Goal: Task Accomplishment & Management: Manage account settings

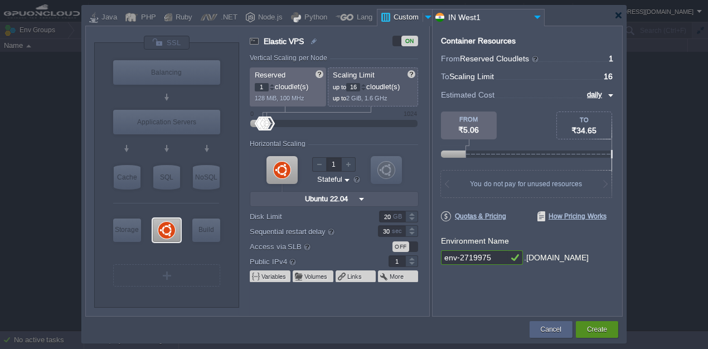
click at [607, 331] on button "Create" at bounding box center [597, 329] width 20 height 11
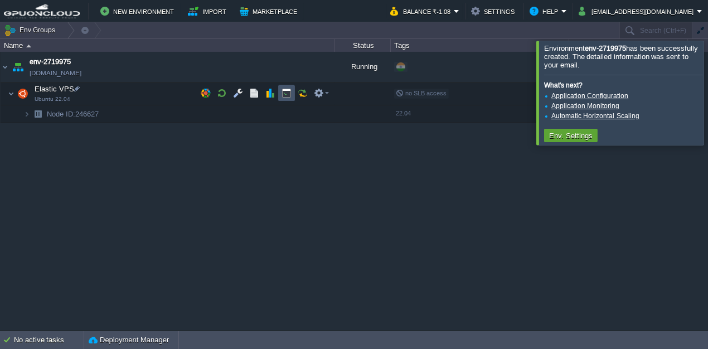
click at [286, 93] on button "button" at bounding box center [287, 93] width 10 height 10
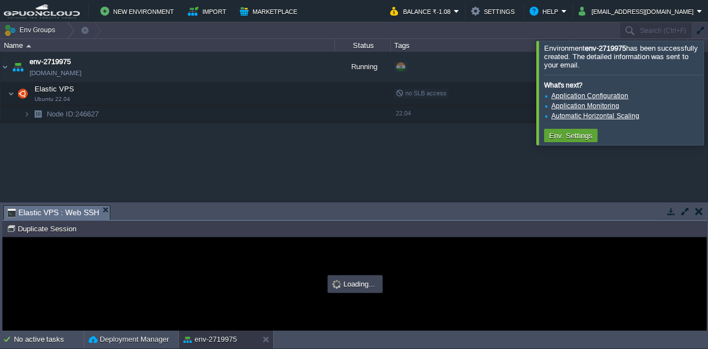
click at [708, 54] on div at bounding box center [722, 93] width 0 height 104
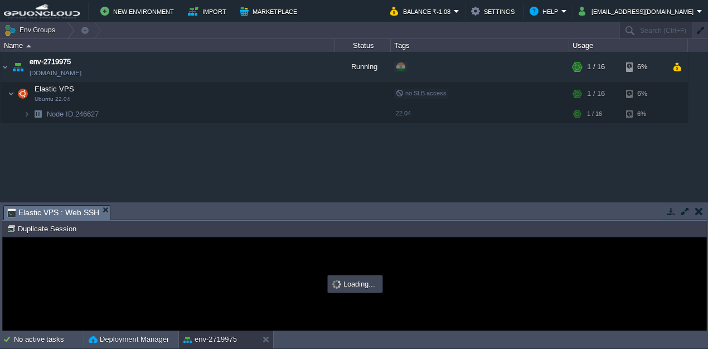
click at [683, 208] on button "button" at bounding box center [686, 211] width 10 height 10
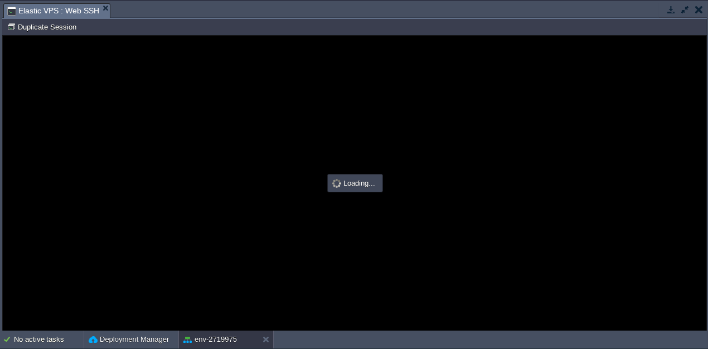
type input "#000000"
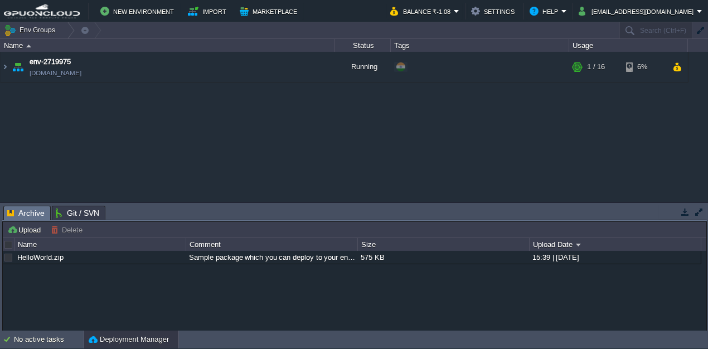
click at [180, 89] on div "env-2719975 env-2719975.in1.gpuoncloud.in Running + Add to Env Group RAM 3% CPU…" at bounding box center [354, 127] width 708 height 150
click at [196, 77] on td "env-2719975 [DOMAIN_NAME]" at bounding box center [168, 67] width 335 height 31
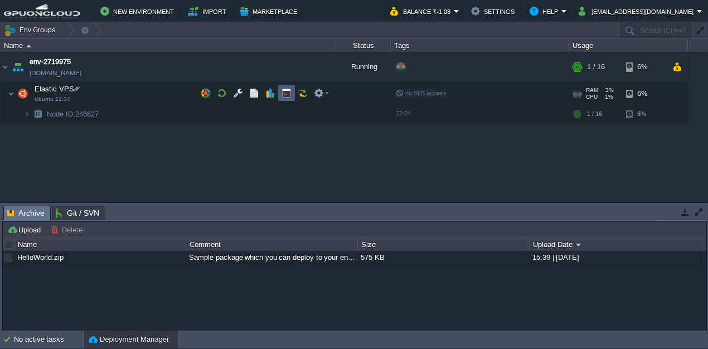
click at [288, 86] on td at bounding box center [286, 93] width 17 height 17
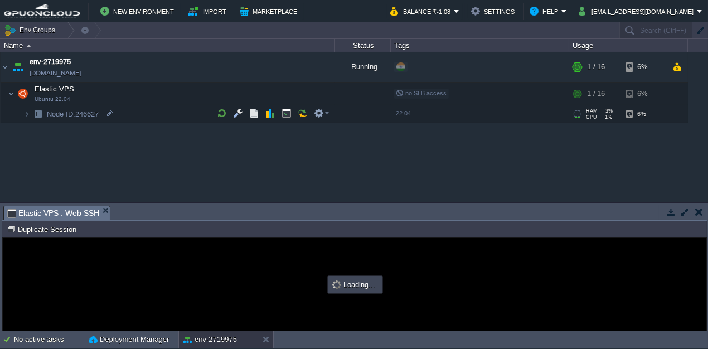
click at [691, 214] on td at bounding box center [685, 211] width 14 height 13
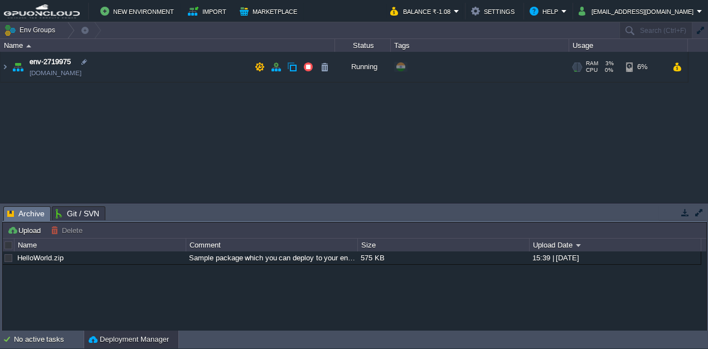
click at [196, 79] on td "env-2719975 [DOMAIN_NAME]" at bounding box center [168, 67] width 335 height 31
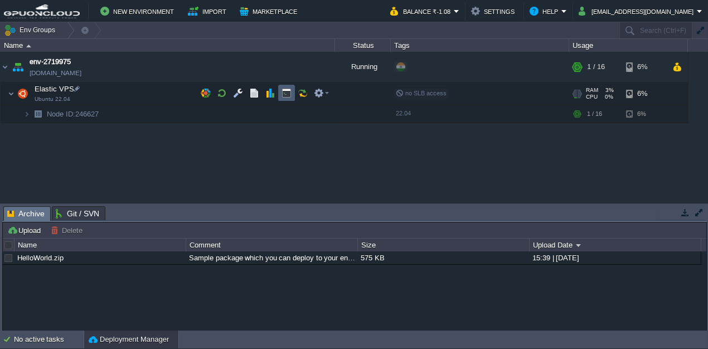
click at [282, 98] on td at bounding box center [286, 93] width 17 height 17
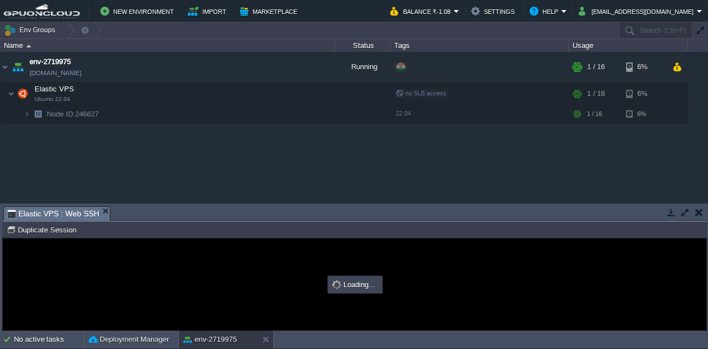
click at [683, 211] on button "button" at bounding box center [686, 212] width 10 height 10
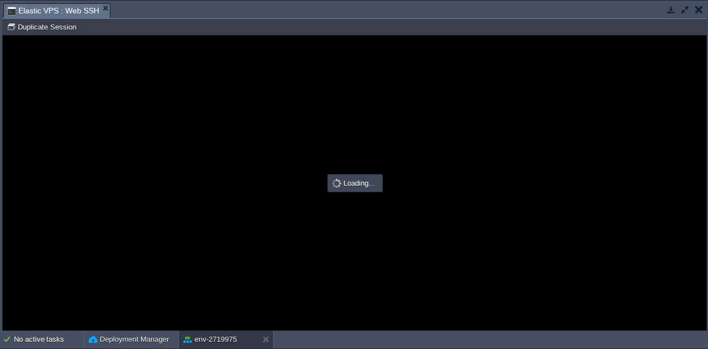
type input "#000000"
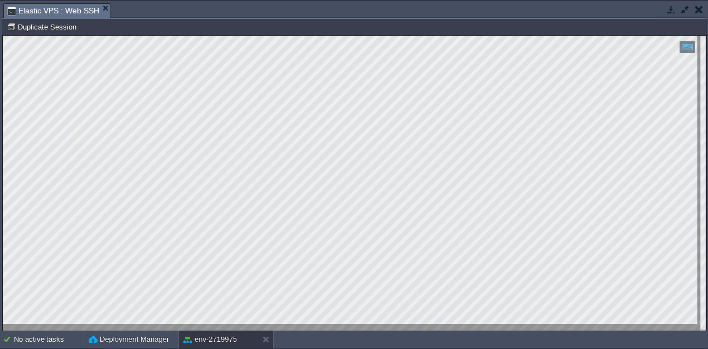
click at [654, 311] on div "Copy: Ctrl + Shift + C Paste: Ctrl + V Settings: Ctrl + Shift + Alt 0" at bounding box center [355, 183] width 704 height 295
drag, startPoint x: 687, startPoint y: 312, endPoint x: 314, endPoint y: 324, distance: 373.4
click at [314, 324] on div at bounding box center [355, 183] width 704 height 295
click at [683, 12] on button "button" at bounding box center [686, 9] width 10 height 10
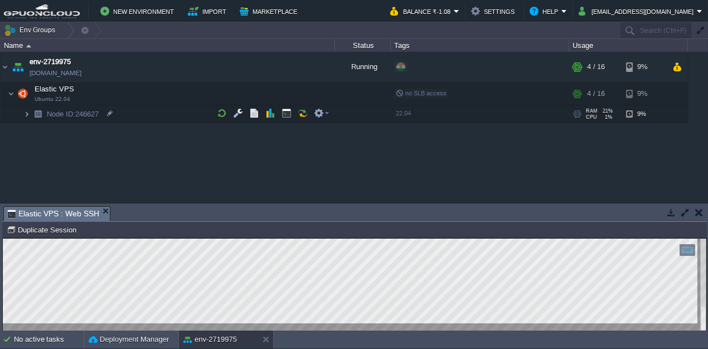
click at [26, 115] on img at bounding box center [26, 113] width 7 height 17
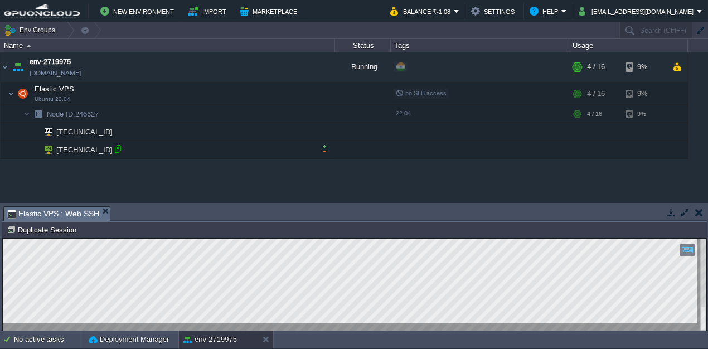
click at [121, 149] on div at bounding box center [118, 149] width 10 height 10
click at [257, 64] on button "button" at bounding box center [260, 67] width 10 height 10
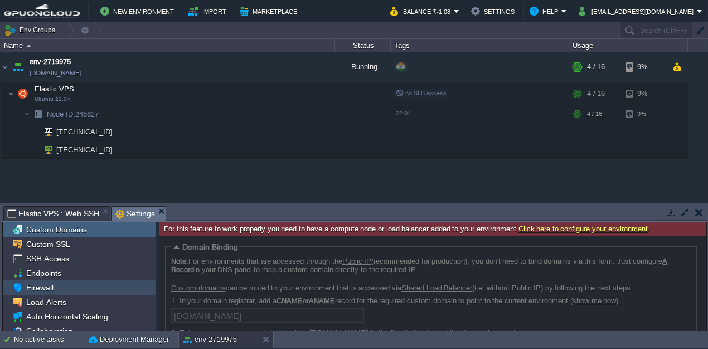
click at [55, 283] on div "Firewall" at bounding box center [79, 288] width 153 height 15
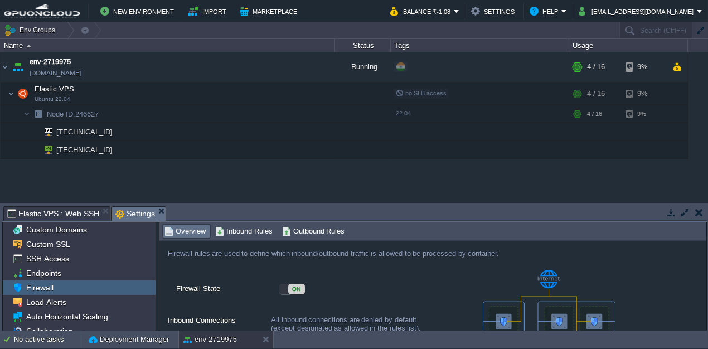
click at [681, 210] on button "button" at bounding box center [686, 212] width 10 height 10
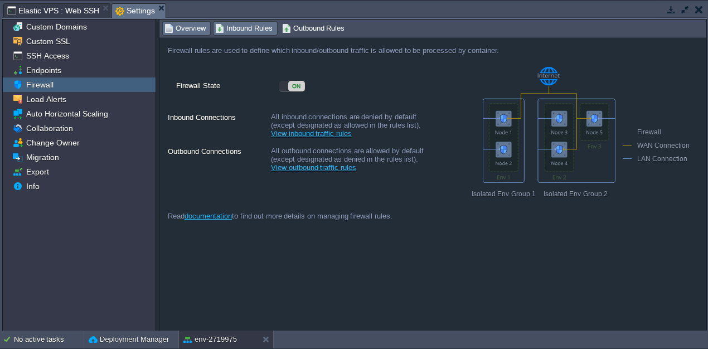
click at [245, 33] on span "Inbound Rules" at bounding box center [243, 28] width 57 height 12
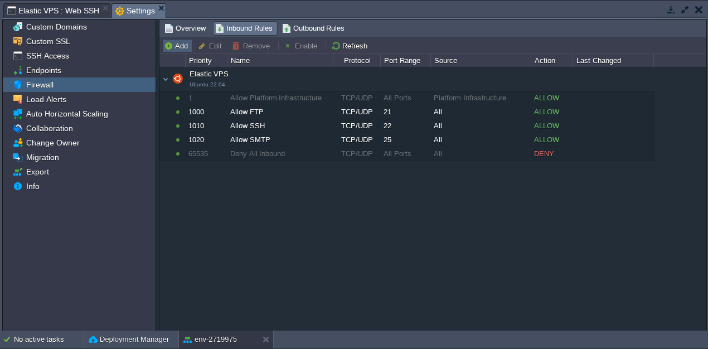
click at [181, 46] on button "Add" at bounding box center [177, 46] width 27 height 10
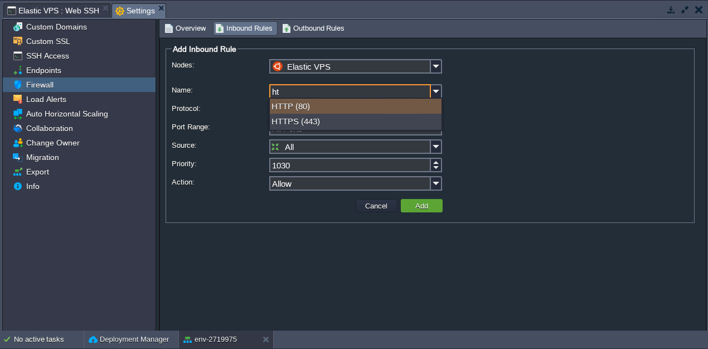
click at [329, 104] on div "HTTP (80)" at bounding box center [356, 106] width 172 height 15
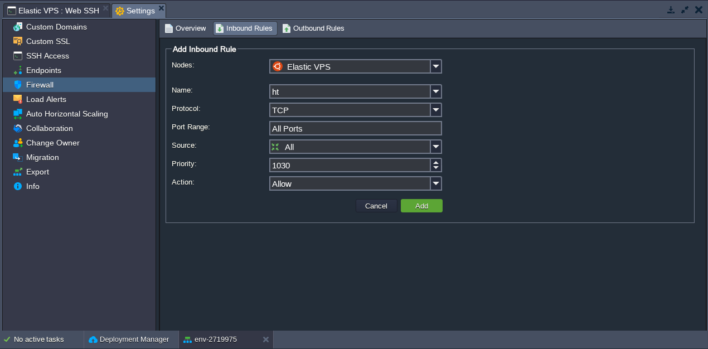
type input "HTTP"
type input "80"
click at [423, 205] on button "Add" at bounding box center [422, 206] width 20 height 10
type input "All Ports"
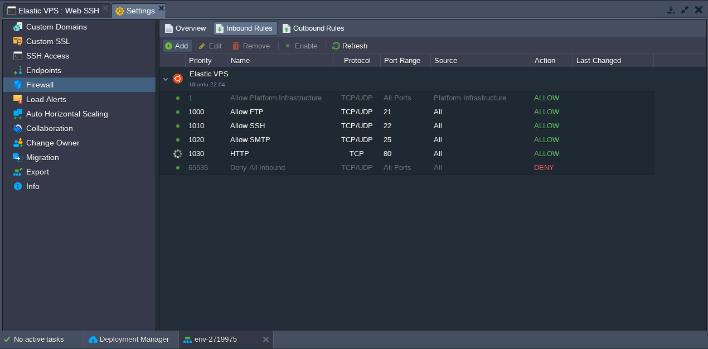
click at [168, 45] on button "Add" at bounding box center [177, 46] width 27 height 10
type input "Elastic VPS"
type input "1040"
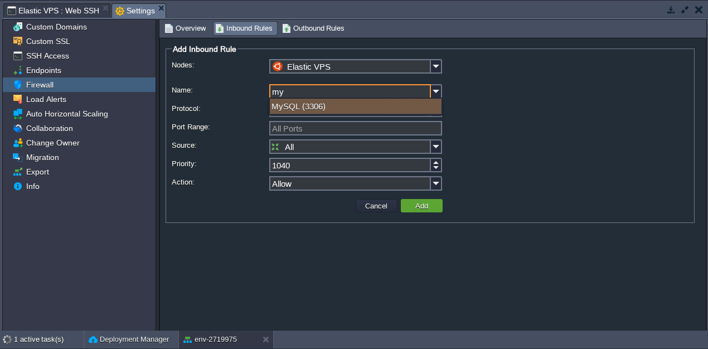
click at [306, 103] on div "MySQL (3306)" at bounding box center [356, 106] width 172 height 15
type input "MySQL"
type input "3306"
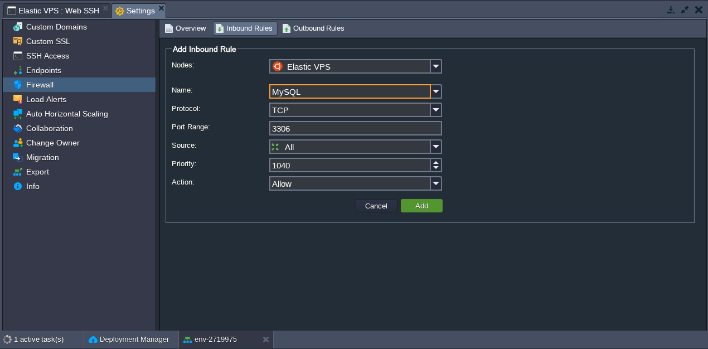
click at [439, 207] on td "Add" at bounding box center [422, 205] width 42 height 13
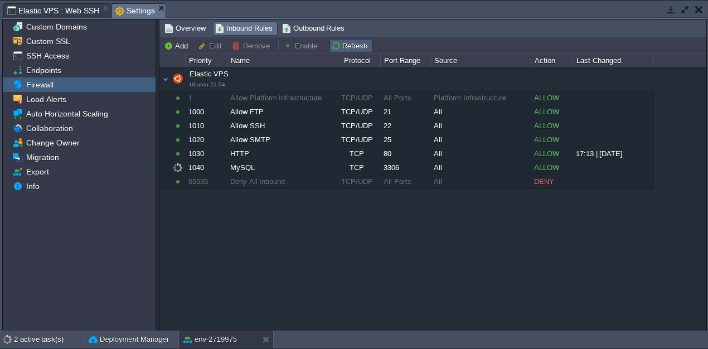
click at [340, 47] on button "Refresh" at bounding box center [351, 46] width 40 height 10
click at [138, 340] on button "Deployment Manager" at bounding box center [129, 339] width 80 height 11
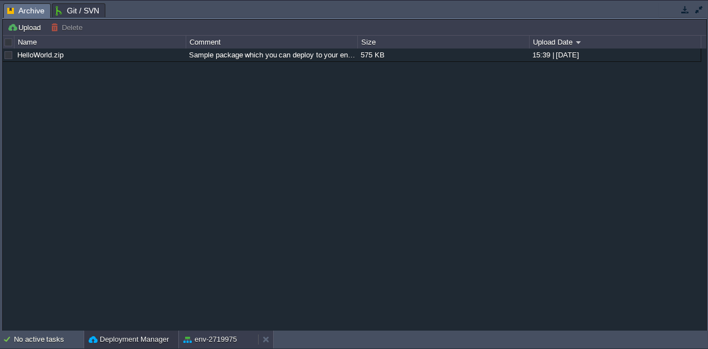
click at [239, 336] on div "env-2719975" at bounding box center [218, 340] width 79 height 18
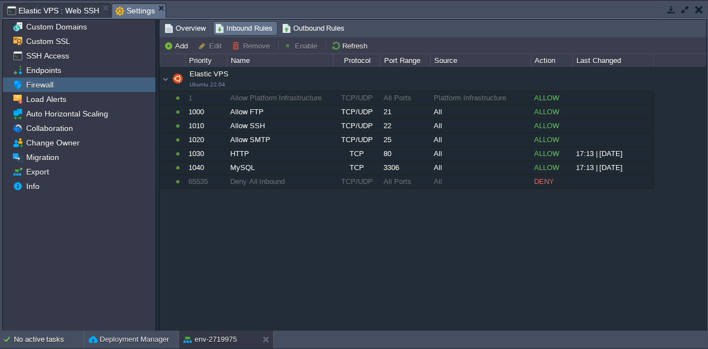
click at [81, 17] on span "Elastic VPS : Web SSH" at bounding box center [53, 10] width 92 height 13
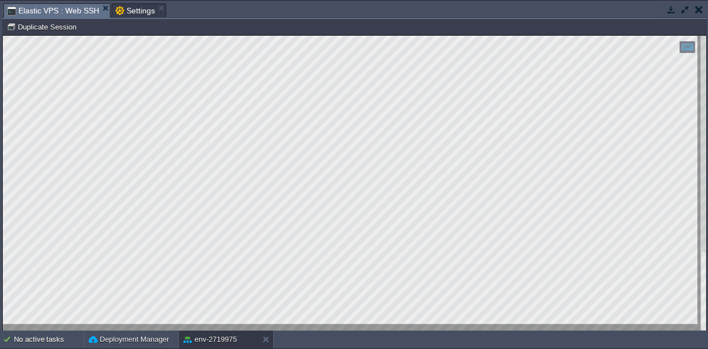
click at [44, 8] on span "Elastic VPS : Web SSH" at bounding box center [53, 11] width 92 height 14
click at [3, 36] on html "Copy: Ctrl + Shift + C Paste: Ctrl + V Settings: Ctrl + Shift + Alt 0" at bounding box center [355, 36] width 704 height 0
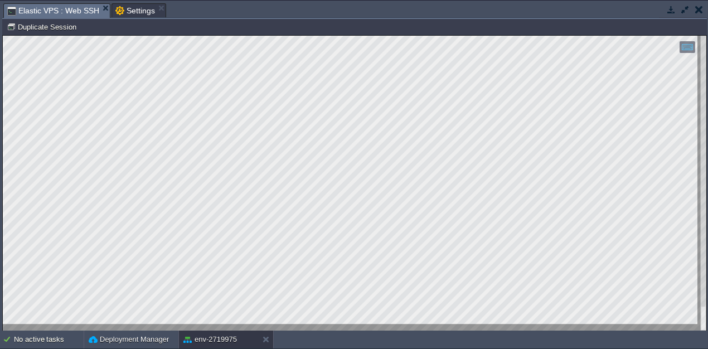
click at [157, 325] on div at bounding box center [355, 184] width 704 height 296
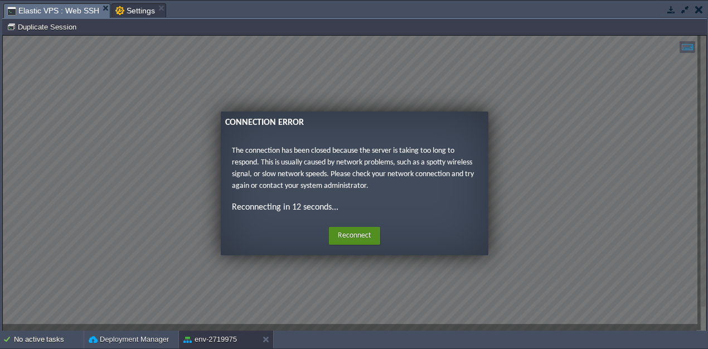
click at [361, 239] on button "Reconnect" at bounding box center [354, 236] width 51 height 18
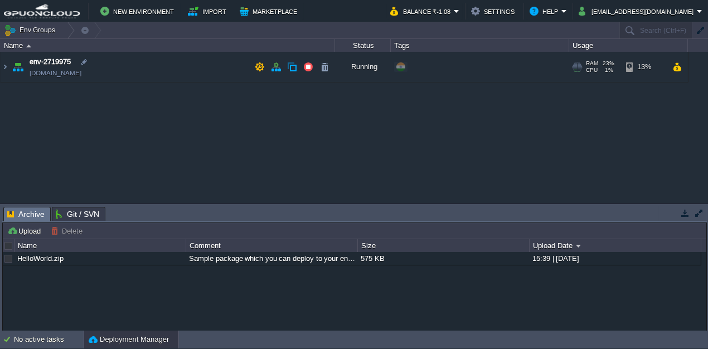
click at [152, 70] on td "env-2719975 [DOMAIN_NAME]" at bounding box center [168, 67] width 335 height 31
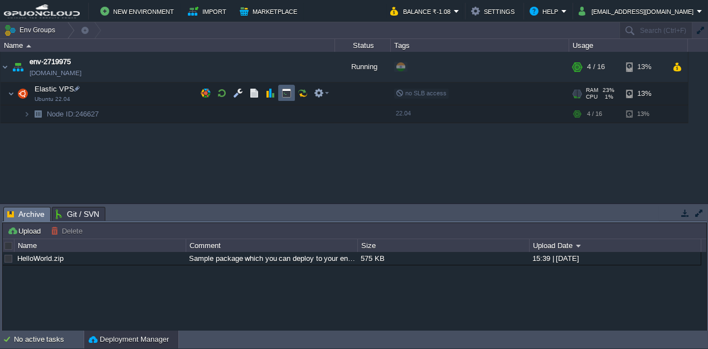
click at [287, 92] on button "button" at bounding box center [287, 93] width 10 height 10
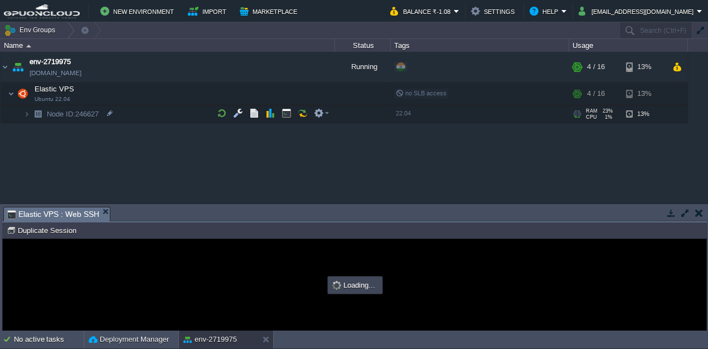
click at [682, 210] on button "button" at bounding box center [686, 213] width 10 height 10
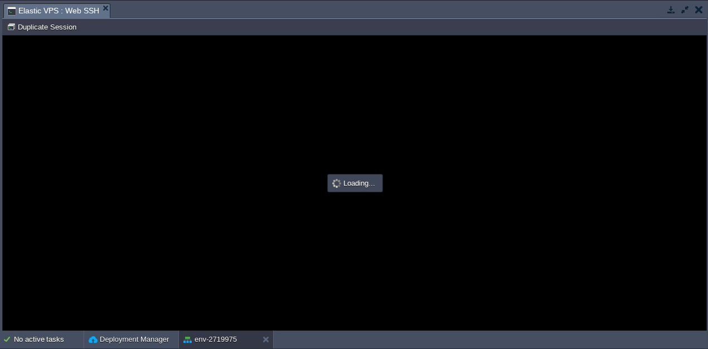
type input "#000000"
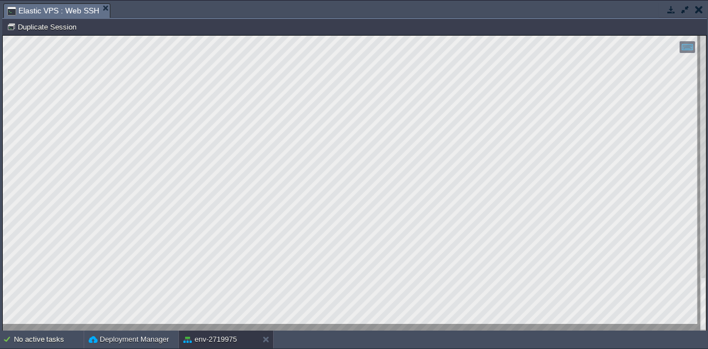
click at [3, 36] on html "Copy: Ctrl + Shift + C Paste: Ctrl + V Settings: Ctrl + Shift + Alt 0" at bounding box center [355, 36] width 704 height 0
